Goal: Task Accomplishment & Management: Use online tool/utility

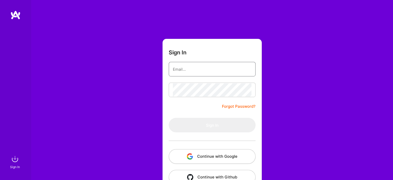
type input "[EMAIL_ADDRESS][DOMAIN_NAME]"
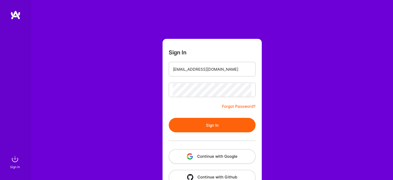
click at [216, 129] on button "Sign In" at bounding box center [212, 125] width 87 height 14
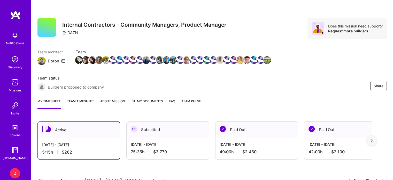
scroll to position [100, 0]
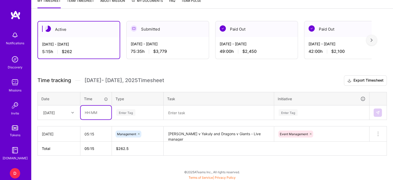
click at [88, 112] on input "text" at bounding box center [96, 112] width 31 height 14
type input "05:00"
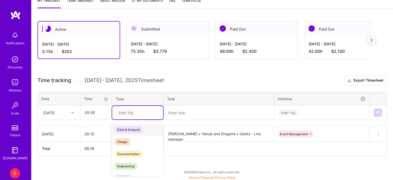
click at [119, 113] on div "Enter Tag" at bounding box center [125, 112] width 19 height 8
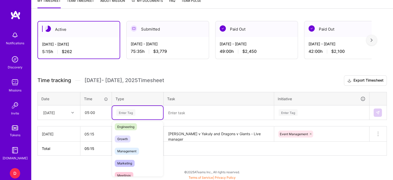
scroll to position [38, 0]
click at [126, 150] on span "Management" at bounding box center [127, 152] width 24 height 7
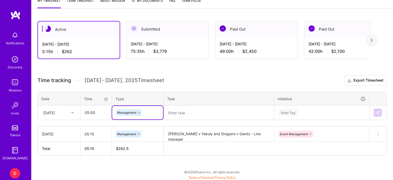
click at [182, 113] on textarea at bounding box center [218, 112] width 109 height 13
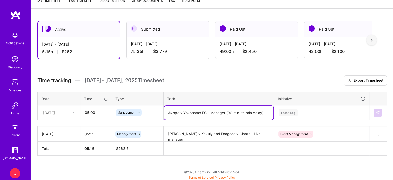
type textarea "Avispa v Yokohama FC - Manager (90 minute rain delay)"
click at [284, 110] on div "Enter Tag" at bounding box center [322, 112] width 95 height 13
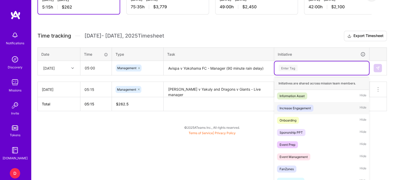
scroll to position [147, 0]
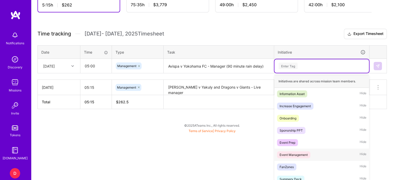
click at [296, 152] on div "Event Management" at bounding box center [294, 154] width 28 height 5
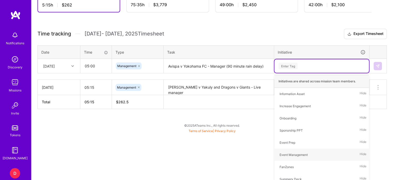
scroll to position [100, 0]
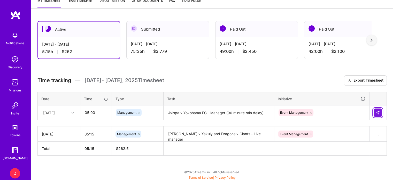
click at [376, 110] on img at bounding box center [378, 112] width 4 height 4
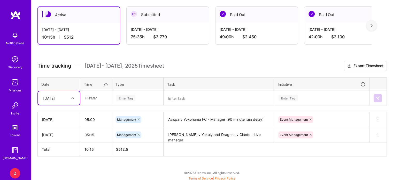
scroll to position [116, 0]
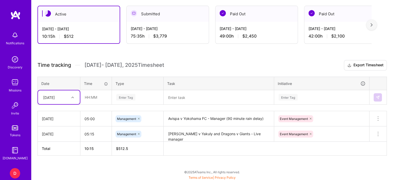
click at [75, 96] on div at bounding box center [73, 97] width 8 height 7
click at [53, 129] on div "[DATE]" at bounding box center [59, 131] width 42 height 10
click at [85, 99] on input "text" at bounding box center [96, 97] width 31 height 14
type input "00:45"
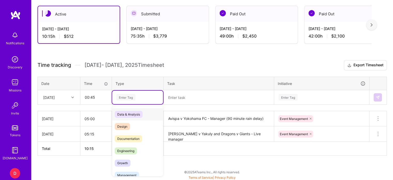
click at [124, 97] on div "Enter Tag" at bounding box center [125, 97] width 19 height 8
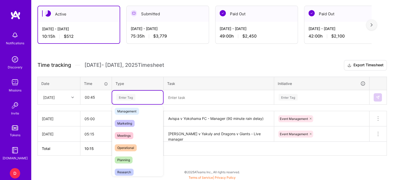
scroll to position [68, 0]
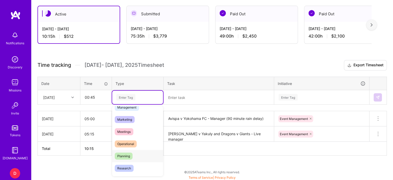
click at [125, 155] on span "Planning" at bounding box center [124, 155] width 18 height 7
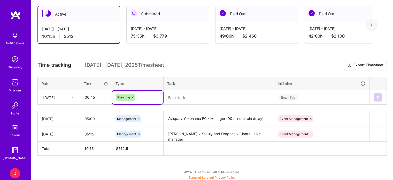
click at [180, 100] on textarea at bounding box center [218, 97] width 109 height 14
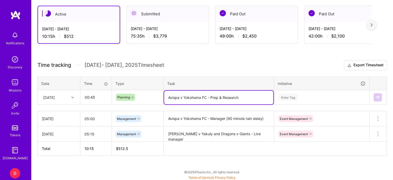
type textarea "Avispa v Yokohama FC - Prep & Research"
click at [289, 96] on div "Enter Tag" at bounding box center [322, 96] width 95 height 13
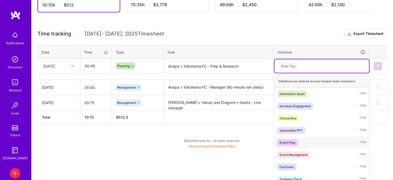
click at [289, 143] on div "Event Prep" at bounding box center [288, 142] width 16 height 5
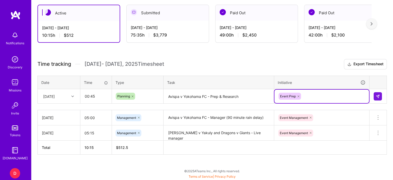
scroll to position [116, 0]
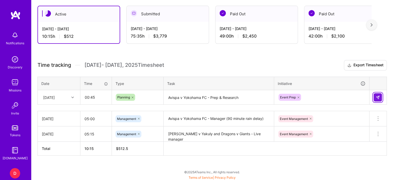
click at [377, 97] on img at bounding box center [378, 97] width 4 height 4
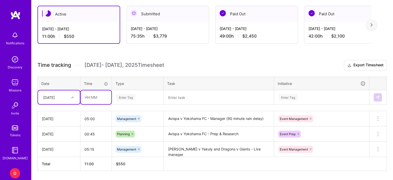
click at [92, 97] on input "text" at bounding box center [96, 97] width 31 height 14
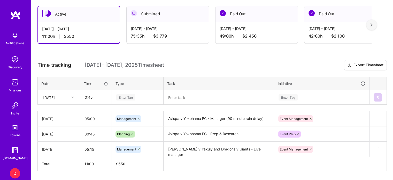
type input "00:45"
click at [127, 96] on div "Enter Tag" at bounding box center [137, 96] width 51 height 13
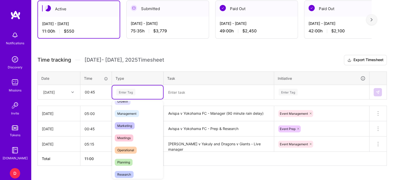
scroll to position [59, 0]
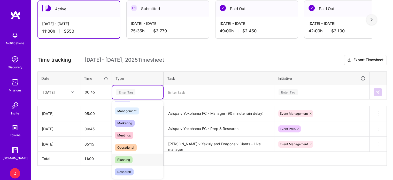
click at [123, 157] on span "Planning" at bounding box center [124, 159] width 18 height 7
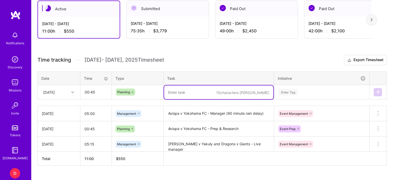
click at [178, 91] on textarea at bounding box center [218, 92] width 109 height 14
type textarea "Kashima v Gama - Prep & Research"
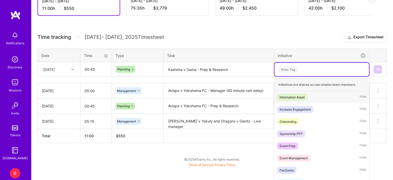
click at [291, 76] on div "option Event Prep, selected. option Information Asset focused, 1 of 35. 35 resu…" at bounding box center [322, 69] width 95 height 13
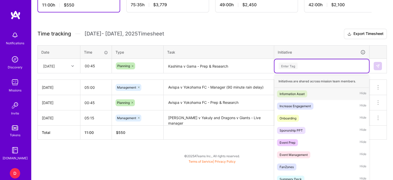
scroll to position [147, 0]
click at [287, 141] on div "Event Prep" at bounding box center [288, 142] width 16 height 5
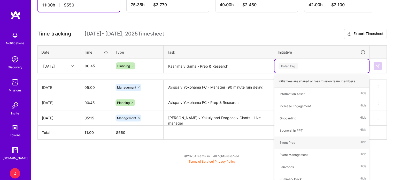
scroll to position [131, 0]
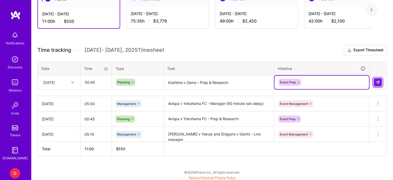
click at [378, 81] on img at bounding box center [378, 82] width 4 height 4
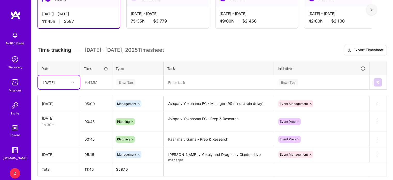
scroll to position [151, 0]
